Goal: Task Accomplishment & Management: Use online tool/utility

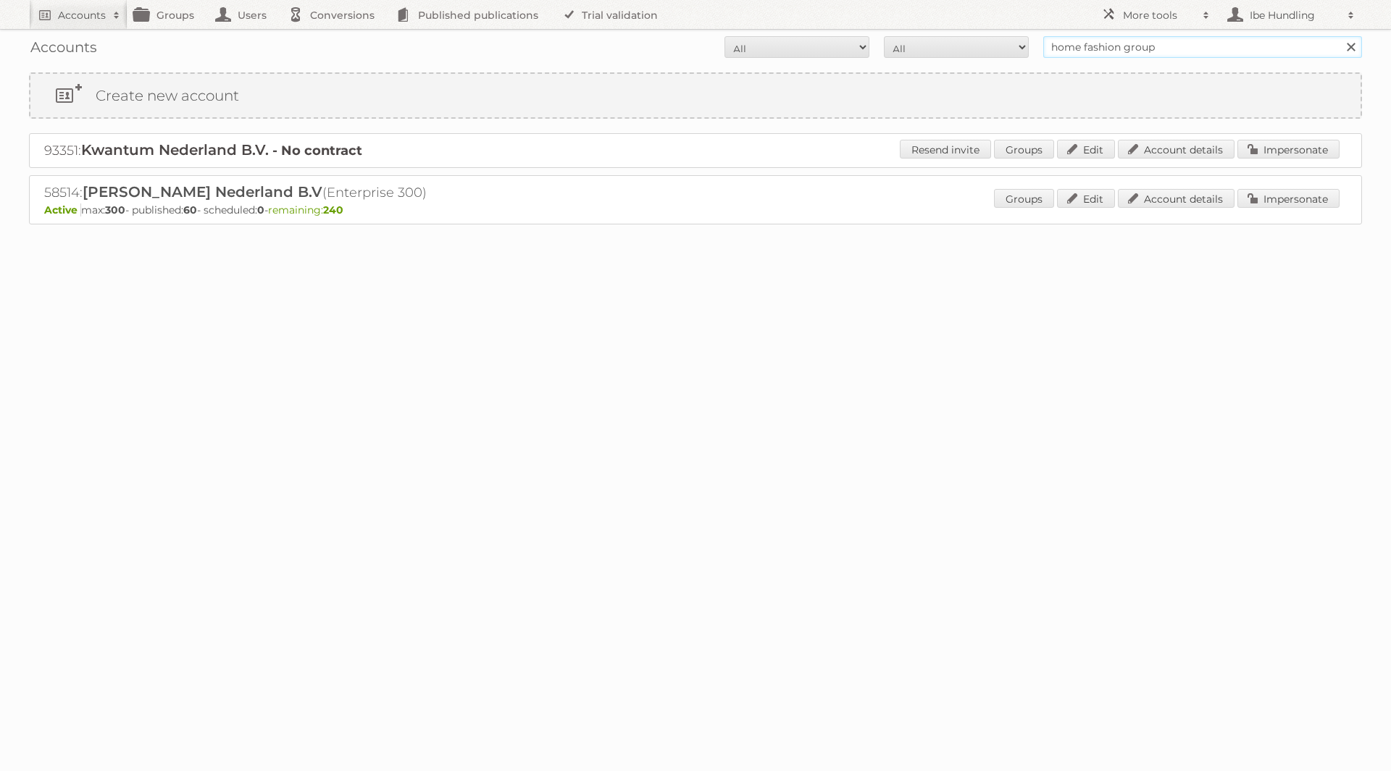
drag, startPoint x: 1176, startPoint y: 40, endPoint x: 958, endPoint y: 29, distance: 219.0
click at [962, 33] on div "Accounts All Active Expired Pending All Paid Trials Self service home fashion g…" at bounding box center [695, 47] width 1333 height 36
type input "etos"
click at [1339, 36] on input "Search" at bounding box center [1350, 47] width 22 height 22
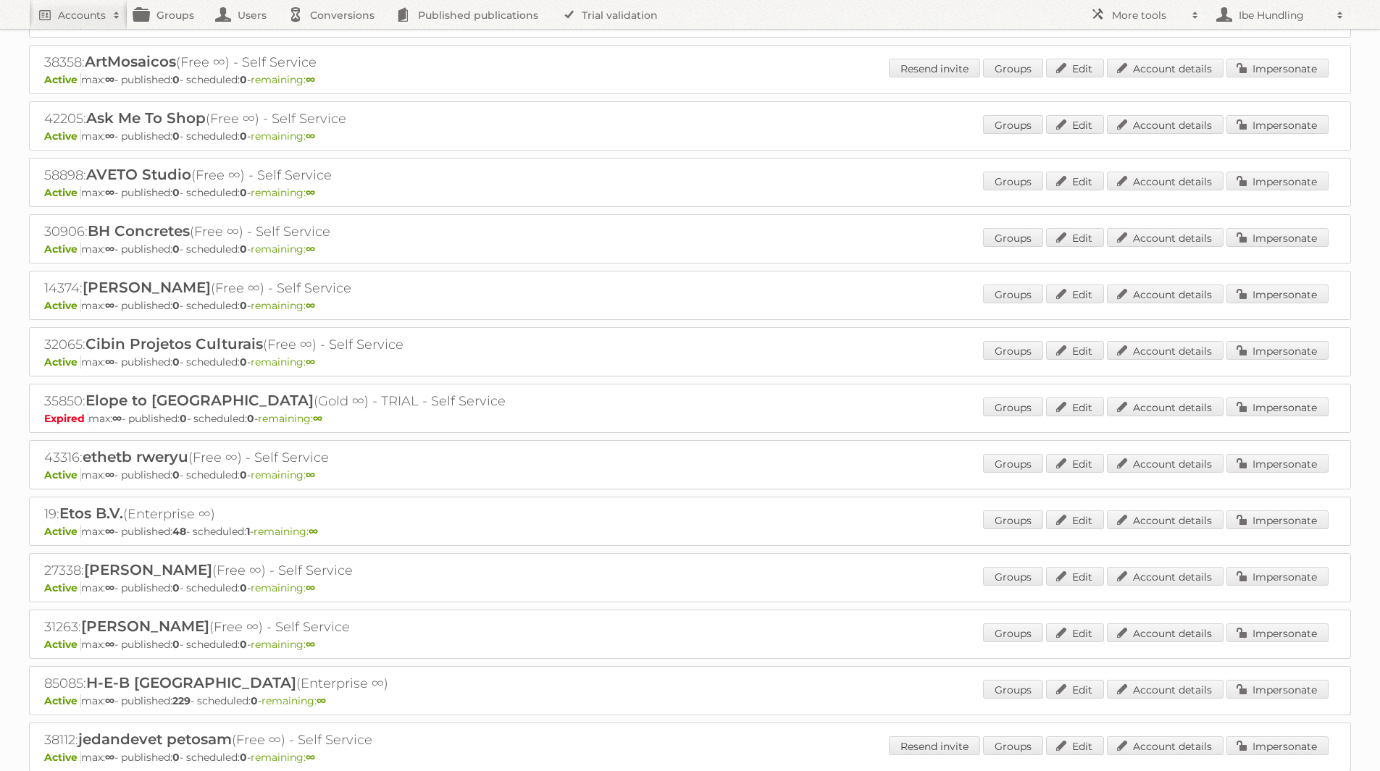
scroll to position [362, 0]
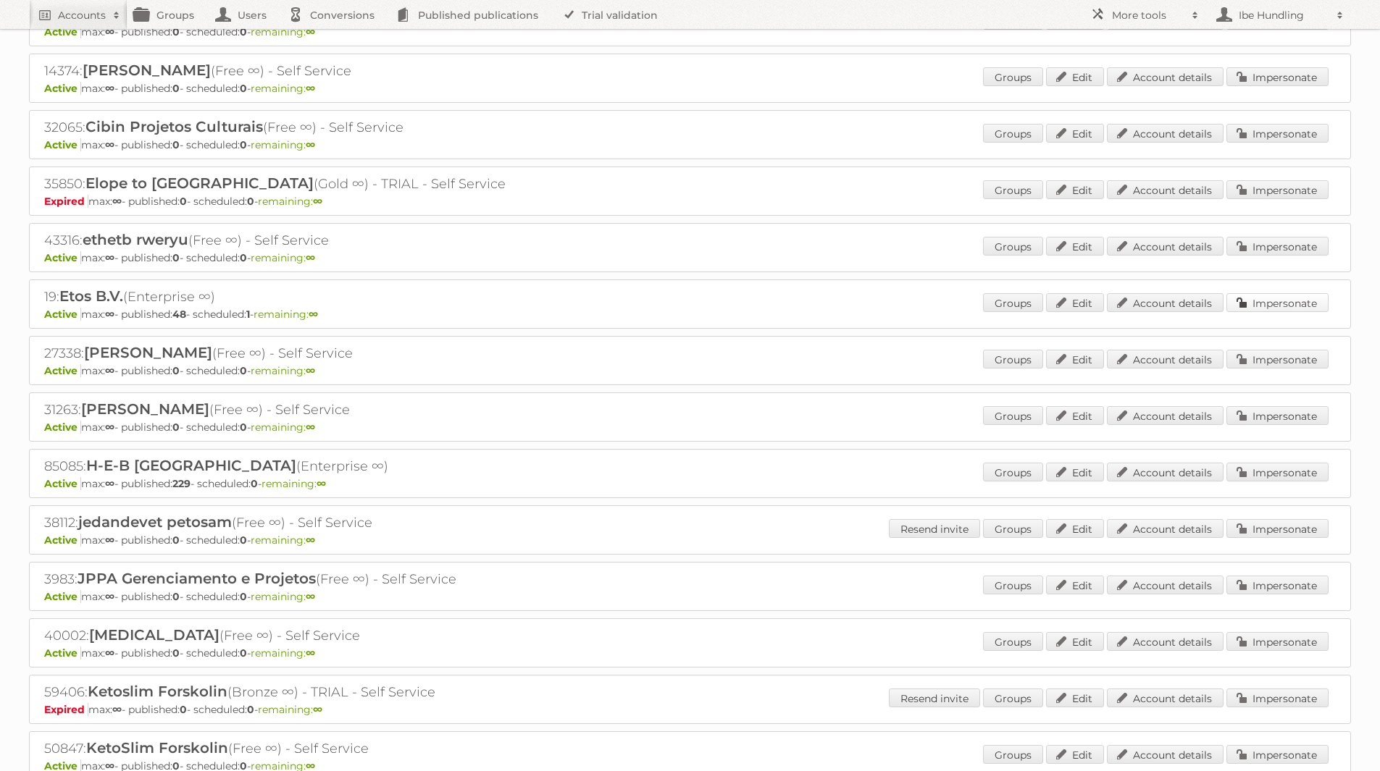
click at [1273, 306] on link "Impersonate" at bounding box center [1277, 302] width 102 height 19
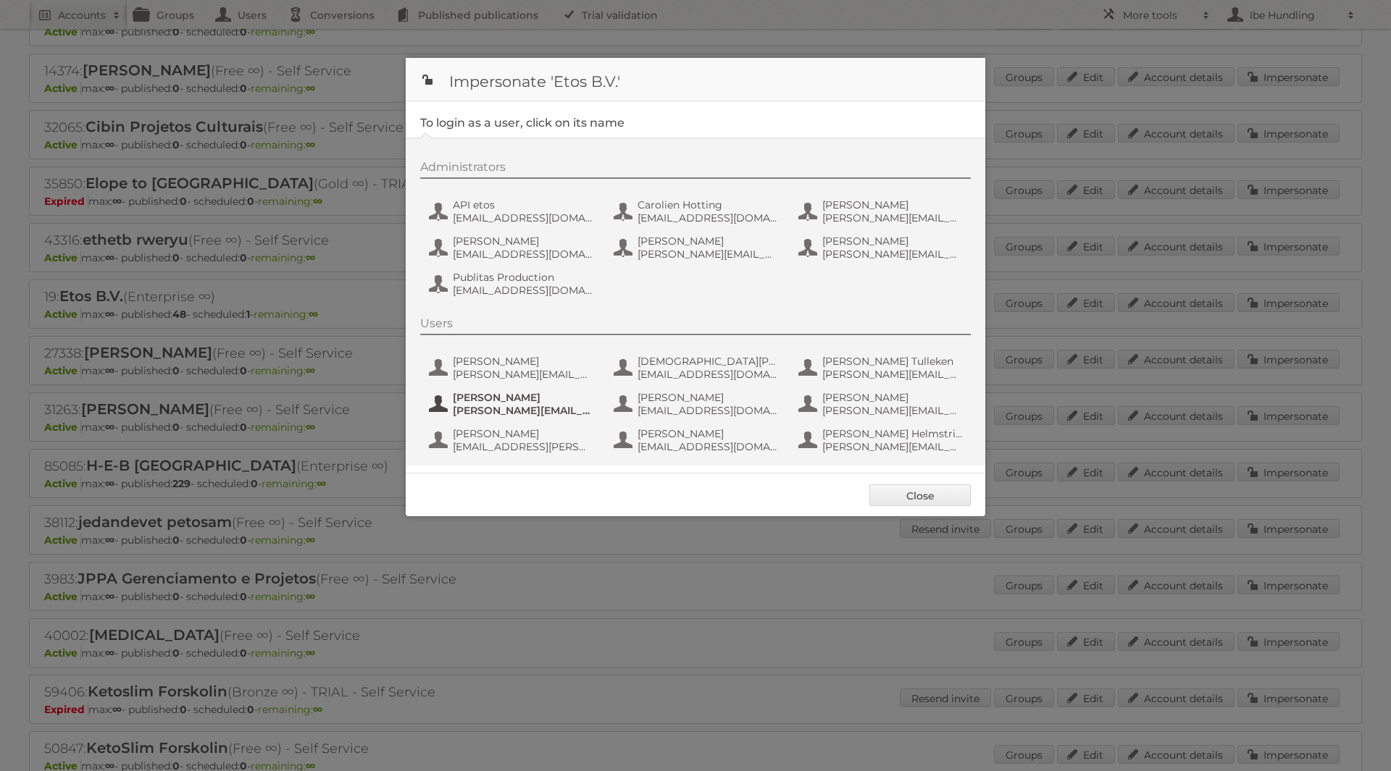
click at [505, 403] on span "[PERSON_NAME]" at bounding box center [523, 397] width 141 height 13
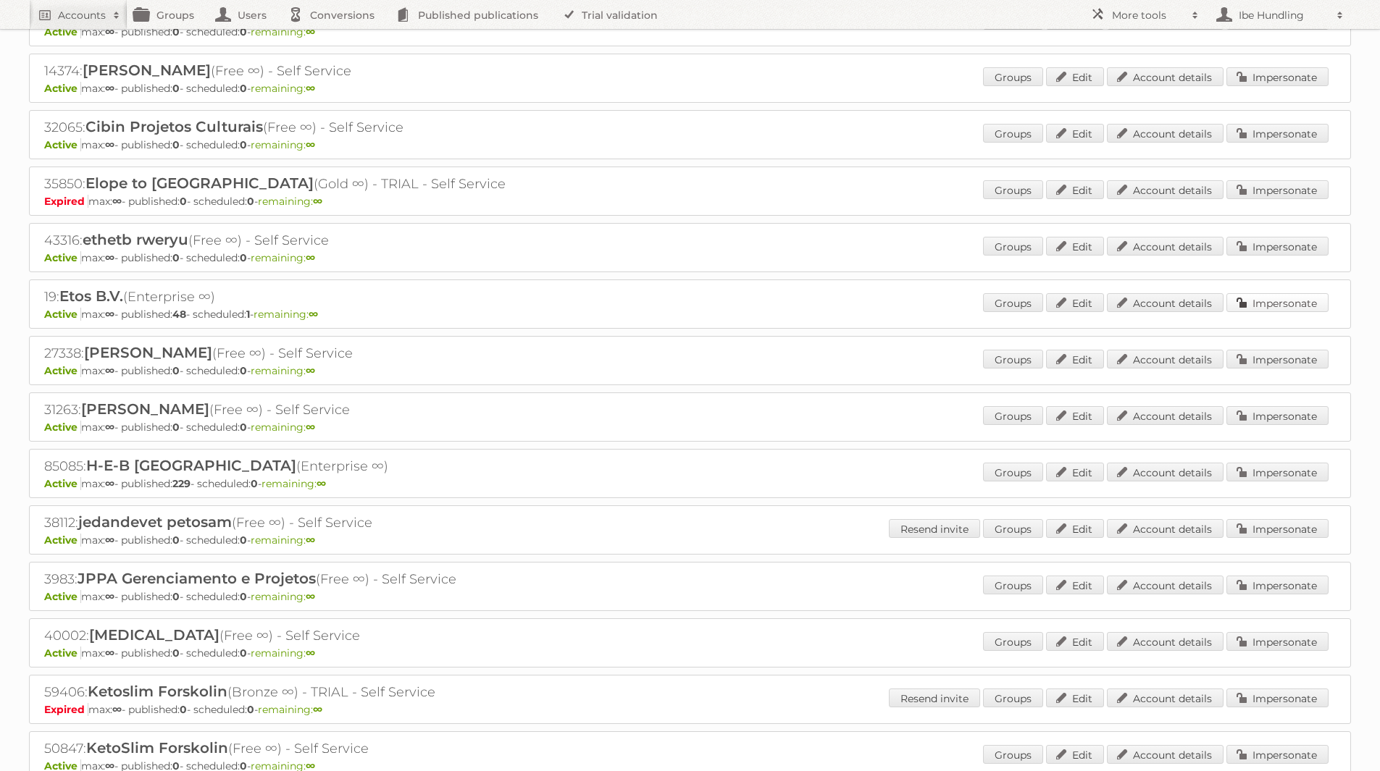
click at [1279, 306] on link "Impersonate" at bounding box center [1277, 302] width 102 height 19
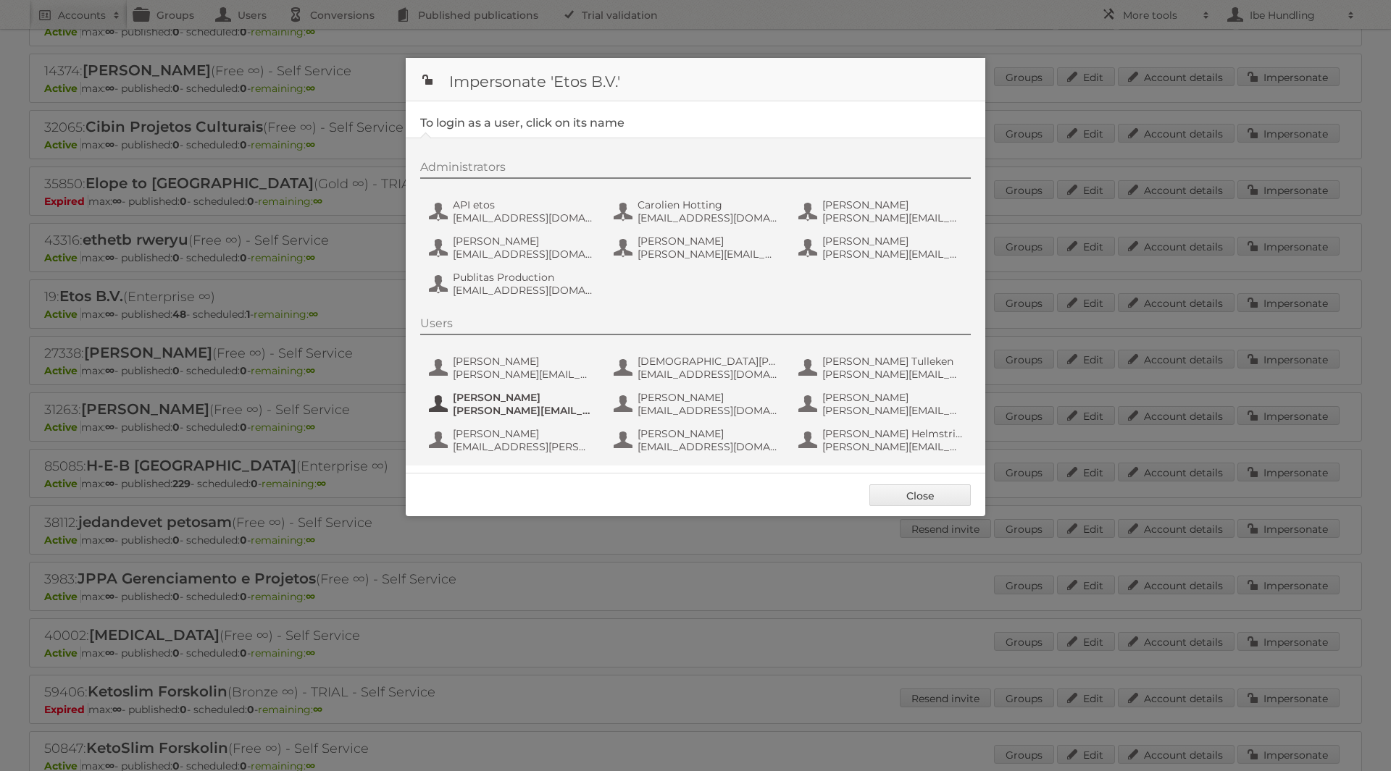
click at [515, 403] on span "[PERSON_NAME]" at bounding box center [523, 397] width 141 height 13
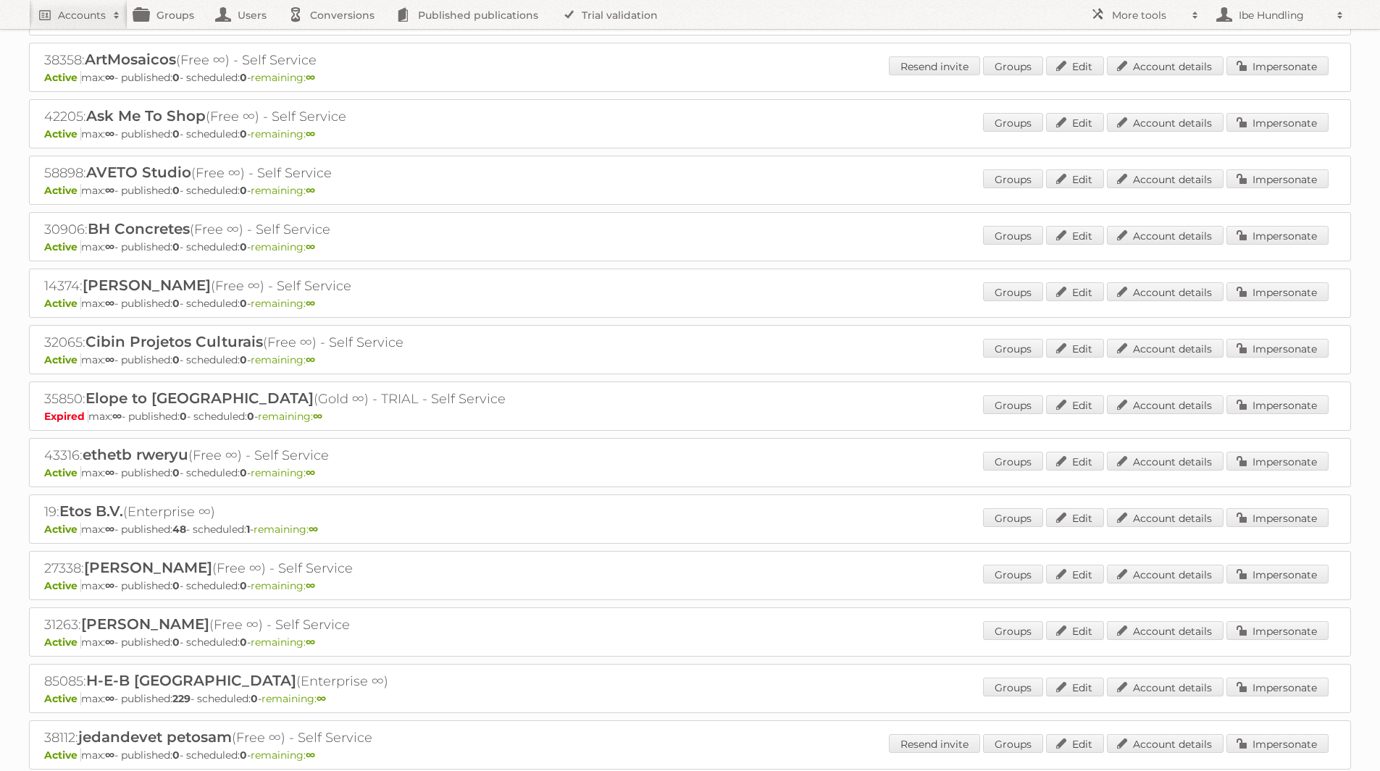
scroll to position [290, 0]
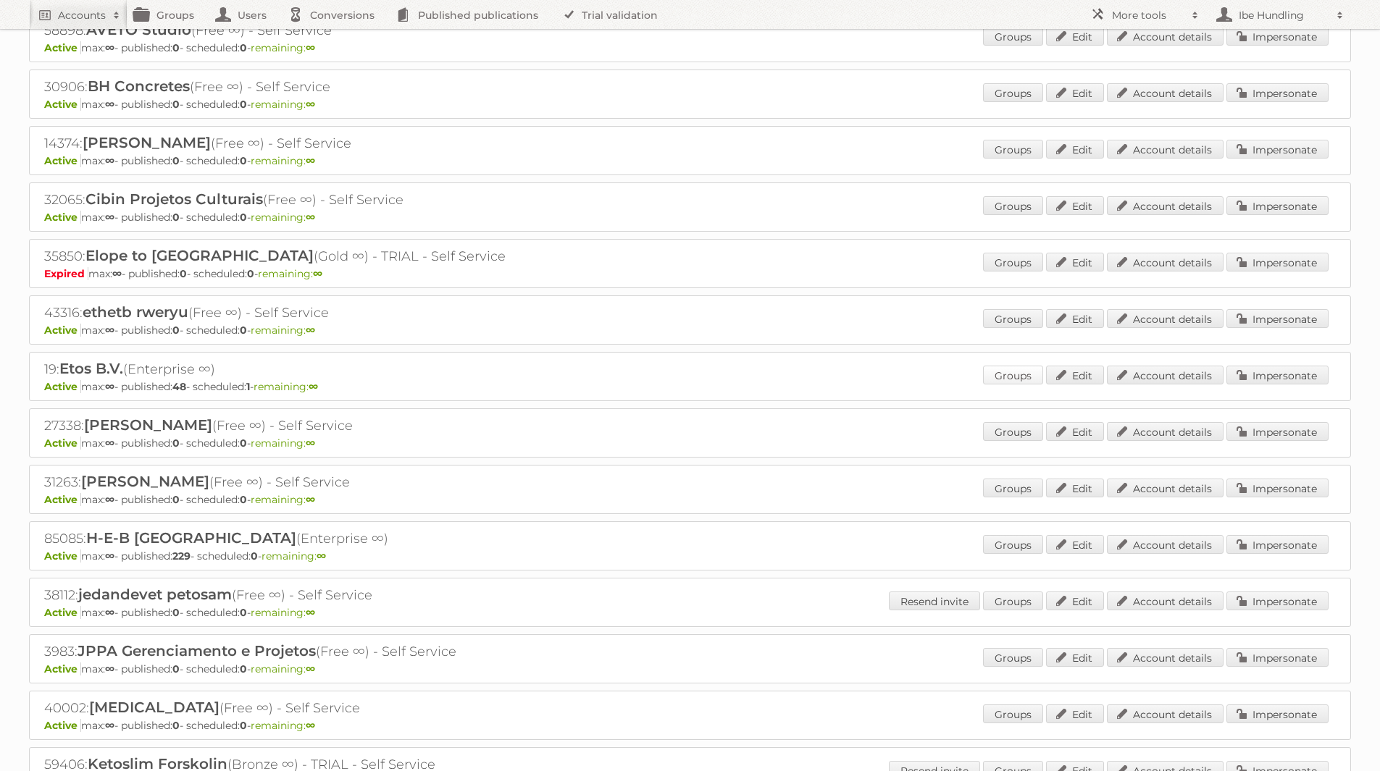
click at [1022, 380] on link "Groups" at bounding box center [1013, 375] width 60 height 19
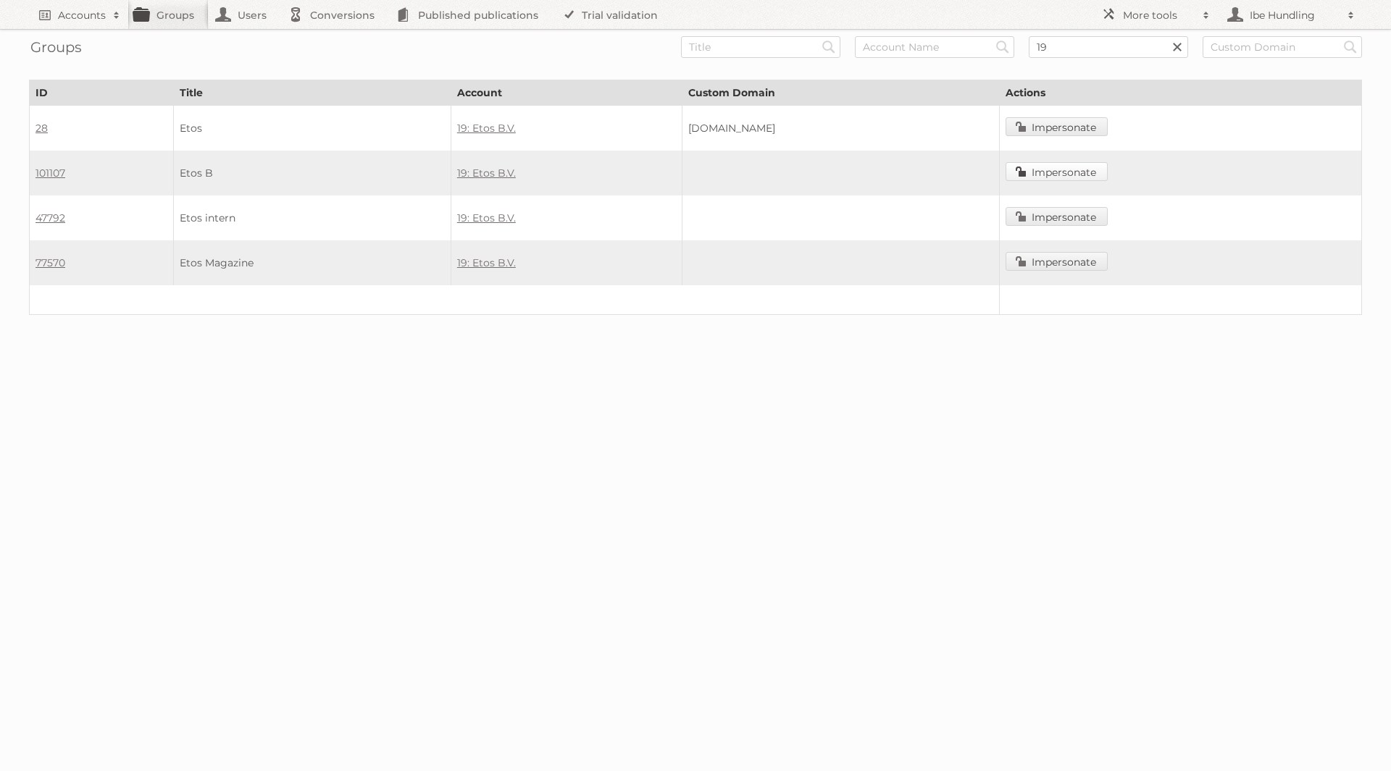
click at [1065, 178] on link "Impersonate" at bounding box center [1056, 171] width 102 height 19
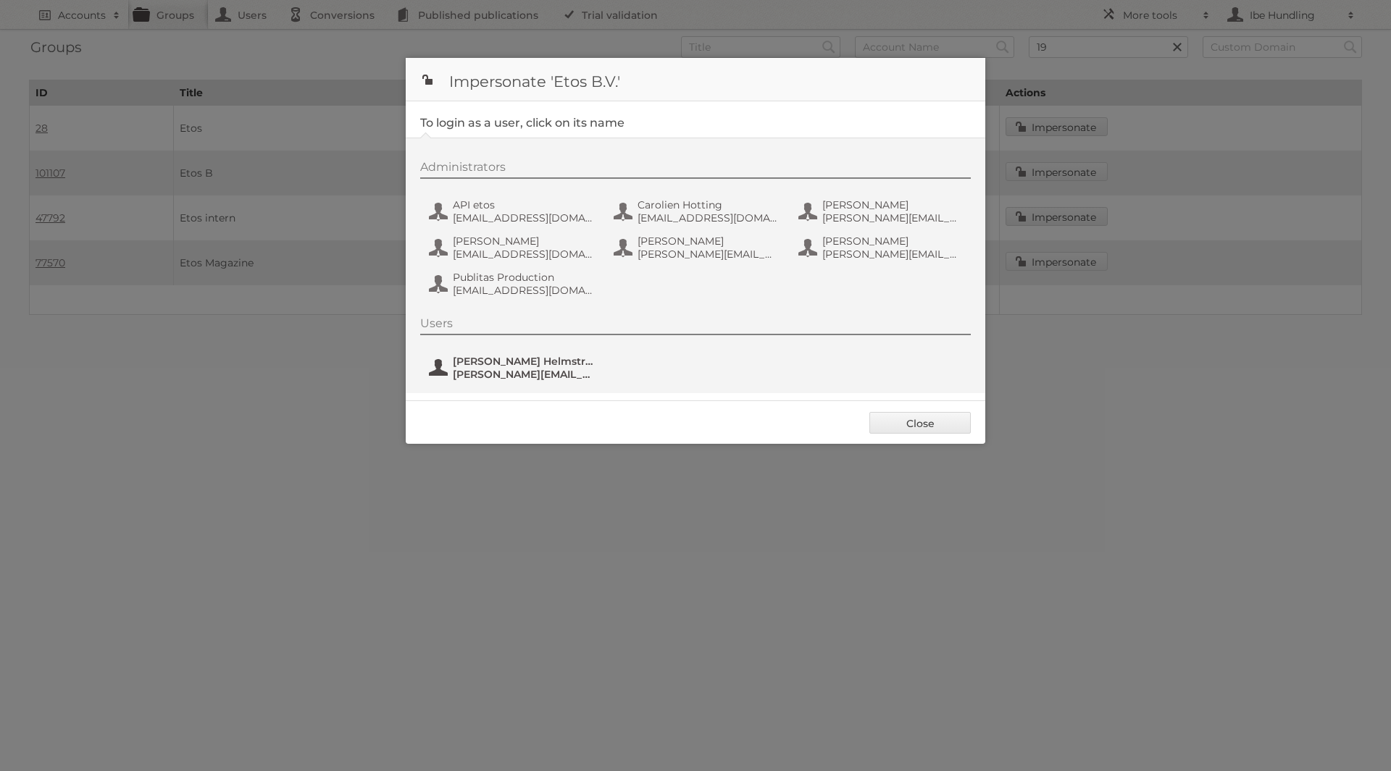
click at [482, 372] on span "[PERSON_NAME][EMAIL_ADDRESS][DOMAIN_NAME]" at bounding box center [523, 374] width 141 height 13
